Goal: Transaction & Acquisition: Purchase product/service

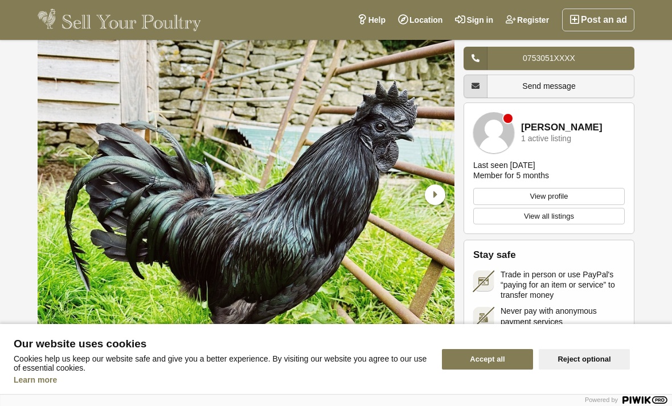
scroll to position [53, 0]
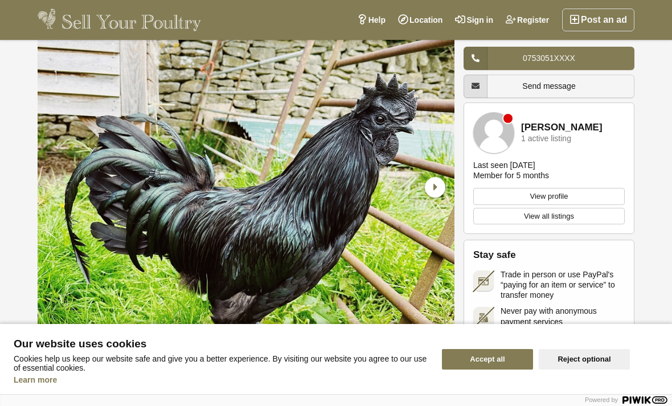
click at [447, 162] on img "1 / 4" at bounding box center [246, 187] width 417 height 337
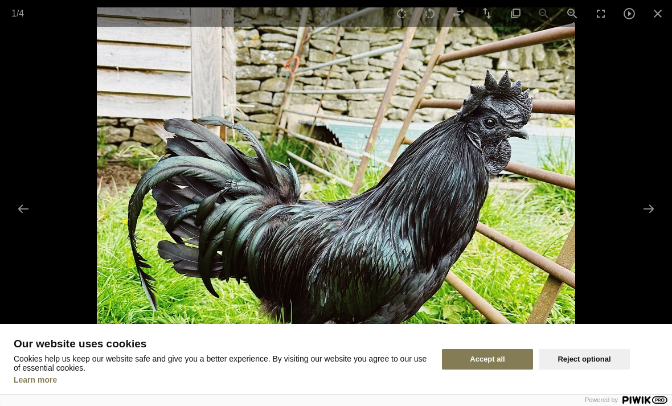
click at [649, 220] on button "Next slide" at bounding box center [648, 208] width 24 height 22
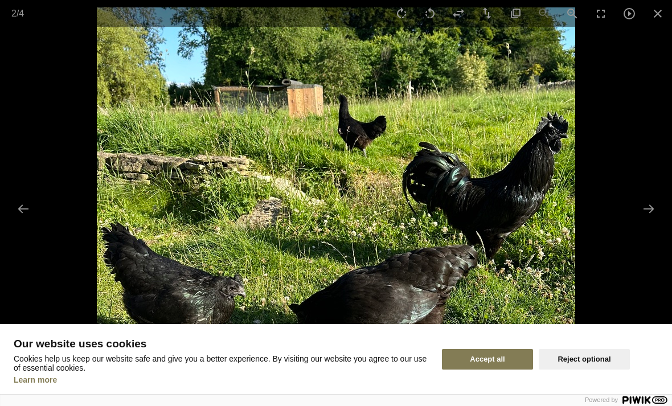
click at [654, 220] on button "Next slide" at bounding box center [648, 208] width 24 height 22
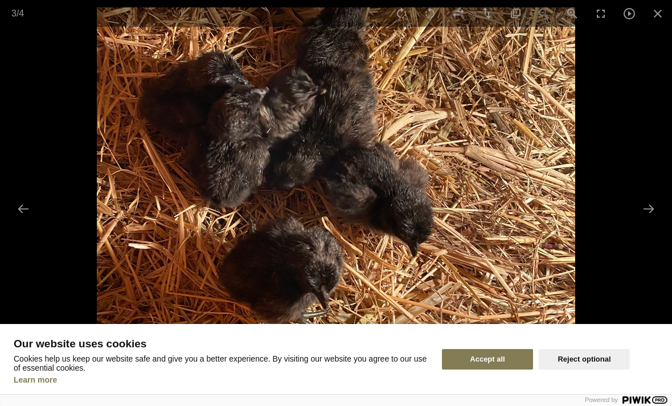
click at [642, 220] on button "Next slide" at bounding box center [648, 208] width 24 height 22
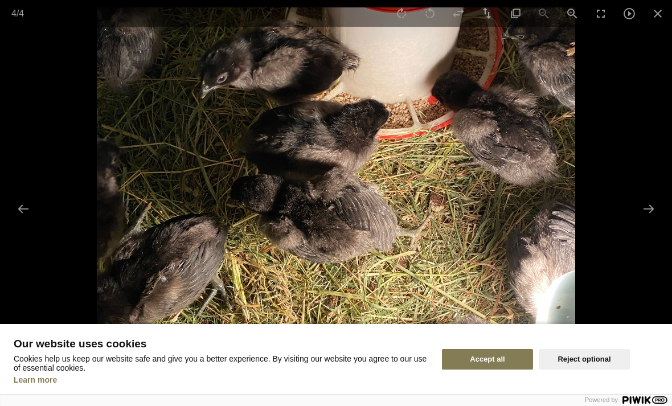
click at [646, 220] on button "Next slide" at bounding box center [648, 208] width 24 height 22
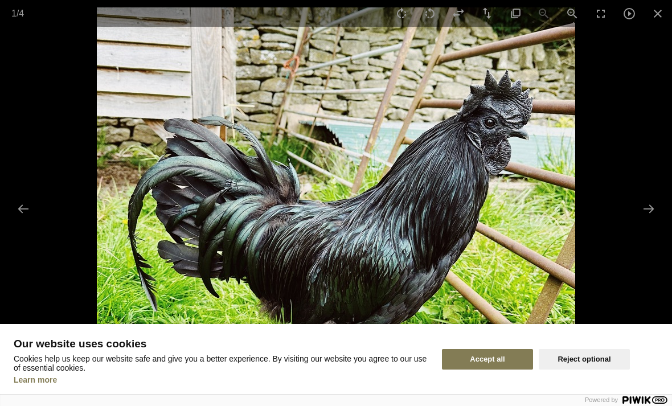
click at [652, 220] on button "Next slide" at bounding box center [648, 208] width 24 height 22
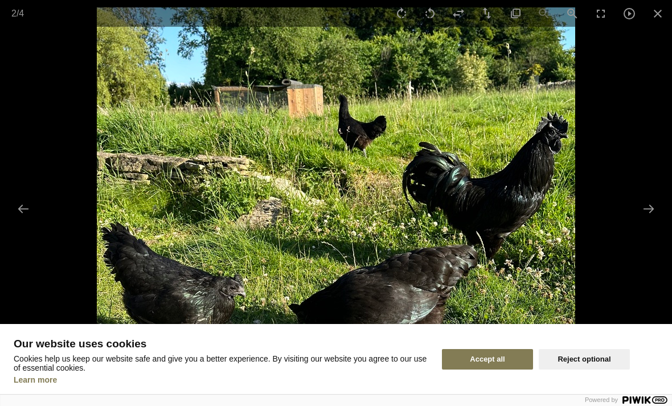
click at [646, 220] on button "Next slide" at bounding box center [648, 208] width 24 height 22
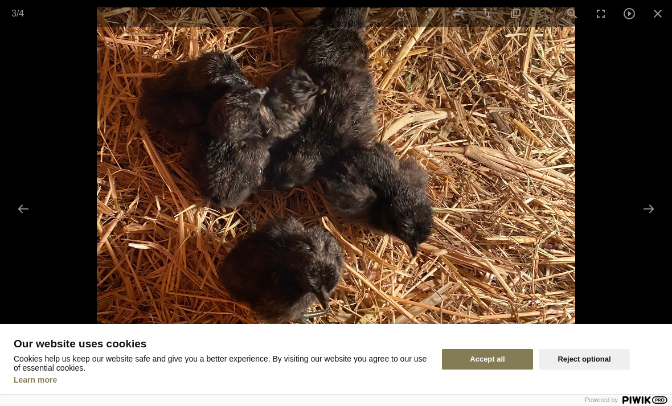
click at [585, 369] on button "Reject optional" at bounding box center [583, 359] width 91 height 20
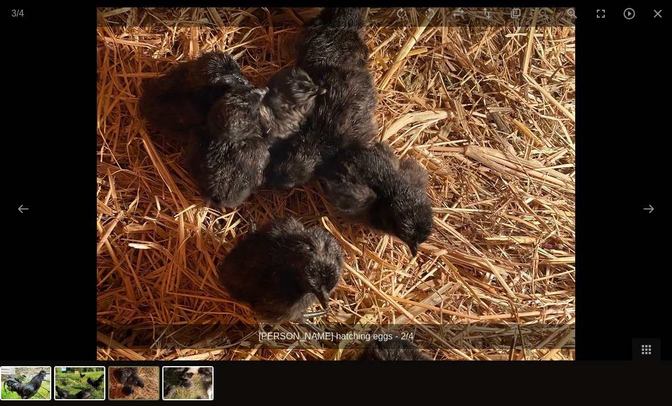
click at [135, 399] on img at bounding box center [133, 383] width 49 height 32
click at [660, 16] on button "Close gallery" at bounding box center [657, 13] width 28 height 27
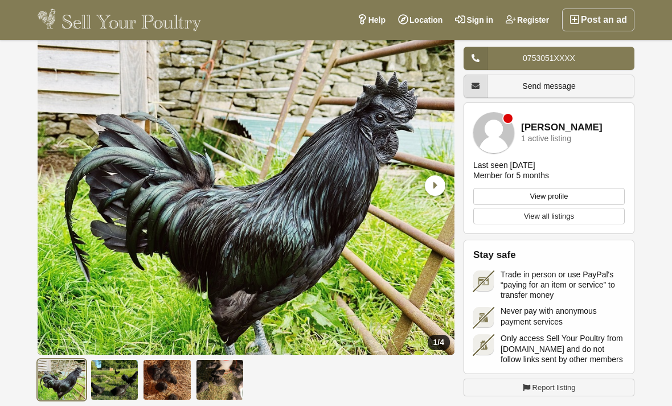
scroll to position [56, 0]
